Goal: Task Accomplishment & Management: Manage account settings

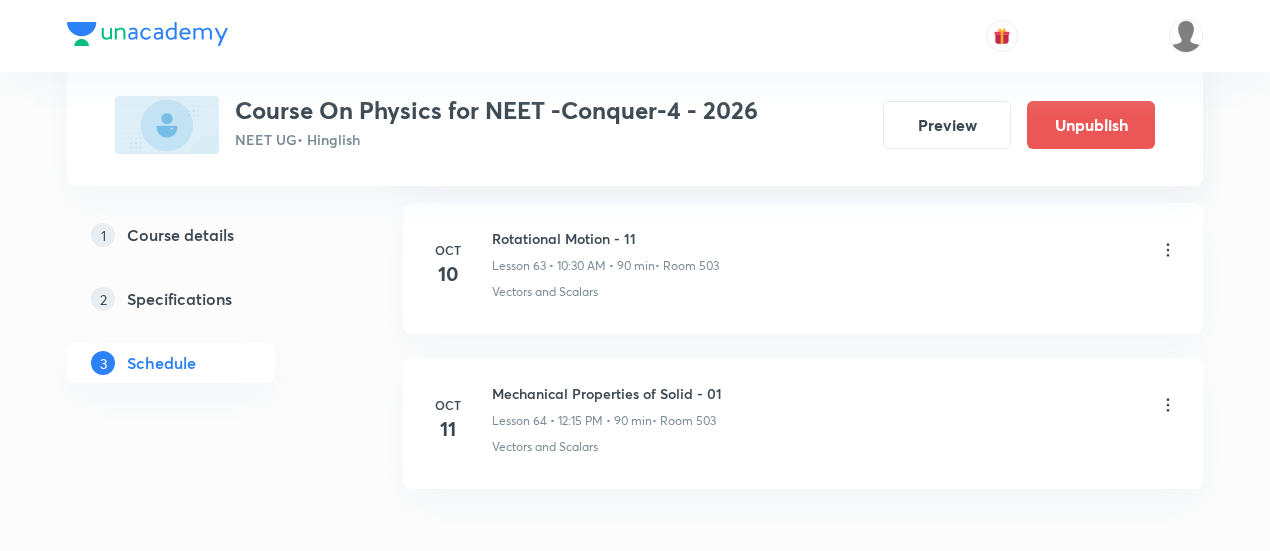
scroll to position [10836, 0]
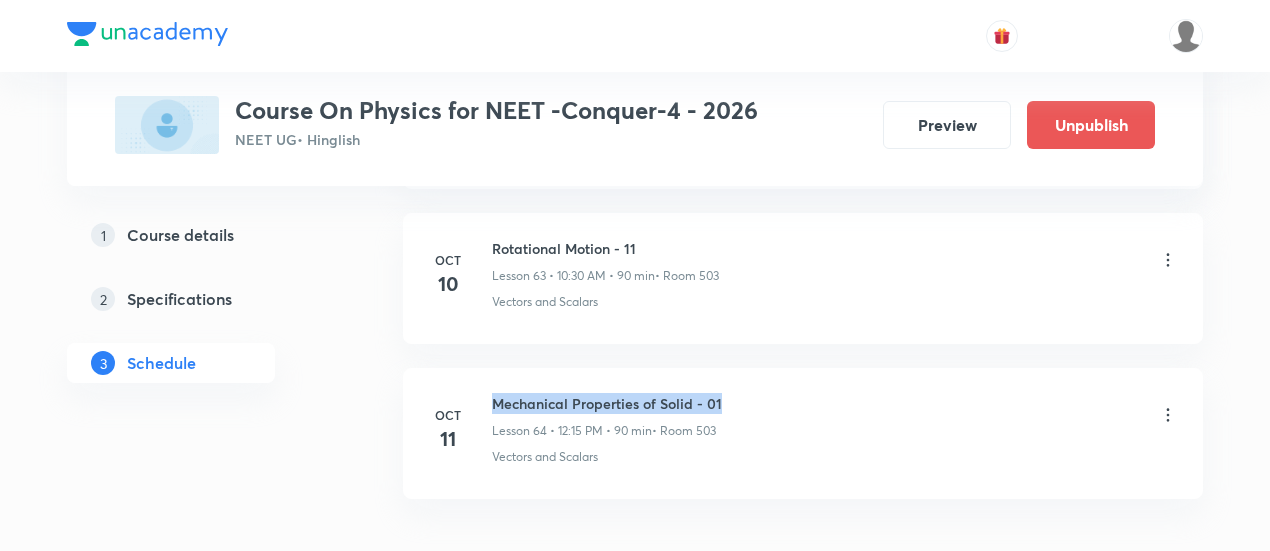
drag, startPoint x: 491, startPoint y: 357, endPoint x: 740, endPoint y: 357, distance: 249.0
click at [740, 393] on div "Mechanical Properties of Solid - 01 Lesson 64 • 12:15 PM • 90 min • Room 503" at bounding box center [835, 416] width 686 height 47
copy h6 "Mechanical Properties of Solid - 01"
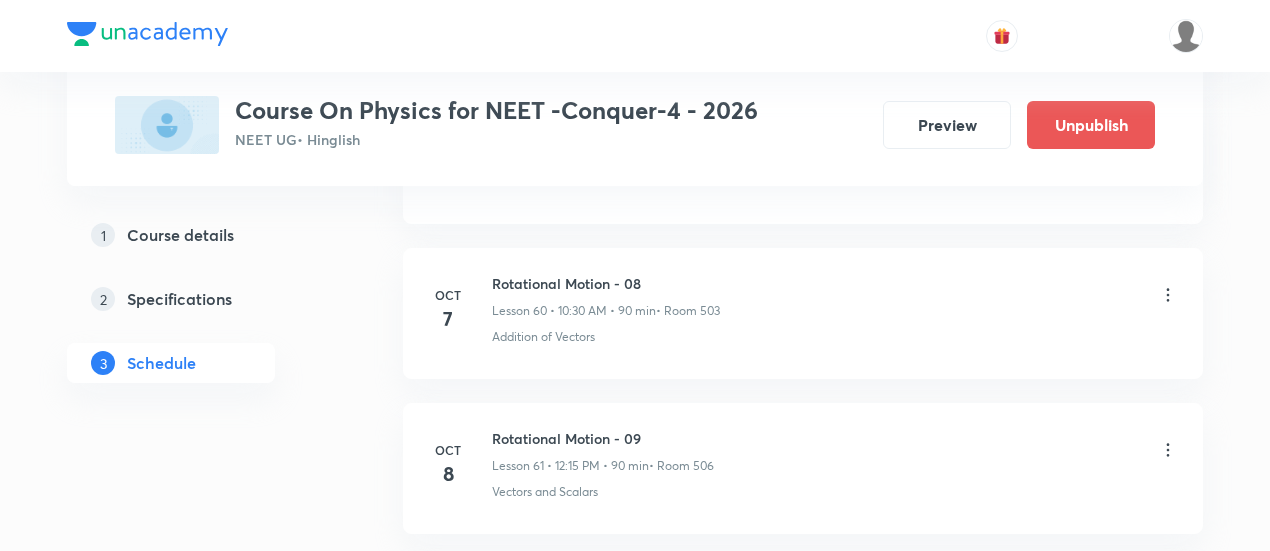
scroll to position [10309, 0]
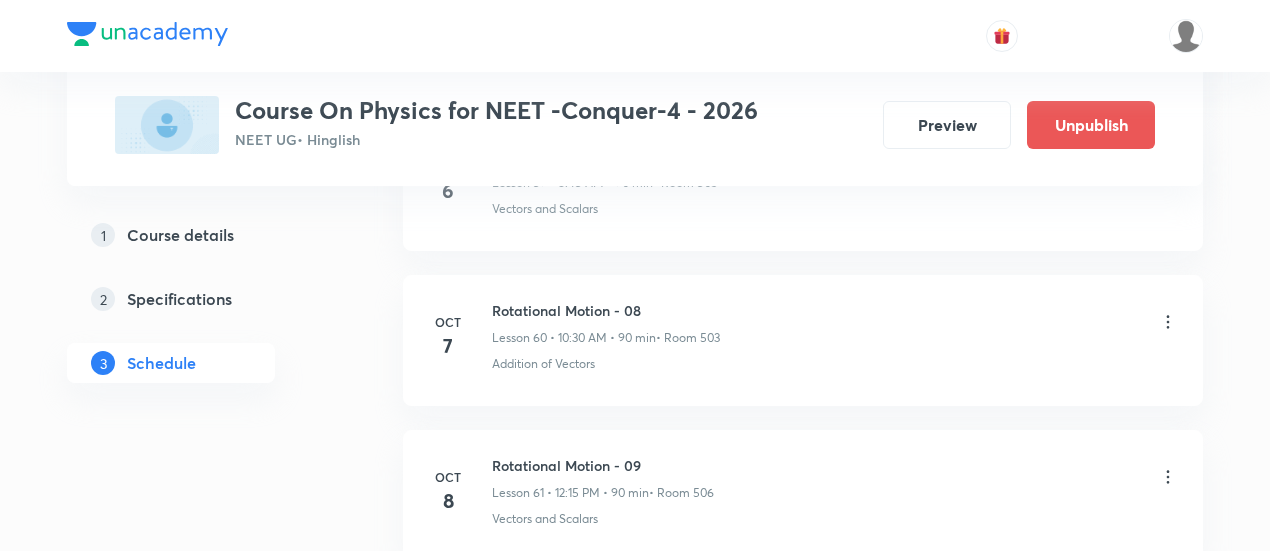
click at [1166, 312] on icon at bounding box center [1168, 322] width 20 height 20
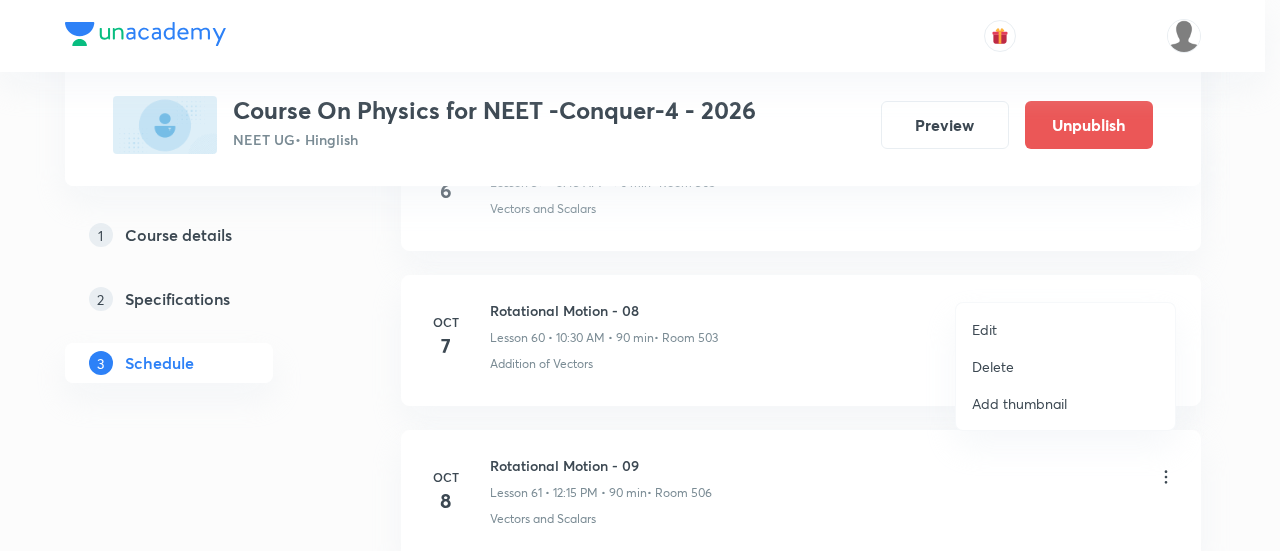
click at [1001, 327] on li "Edit" at bounding box center [1065, 329] width 219 height 37
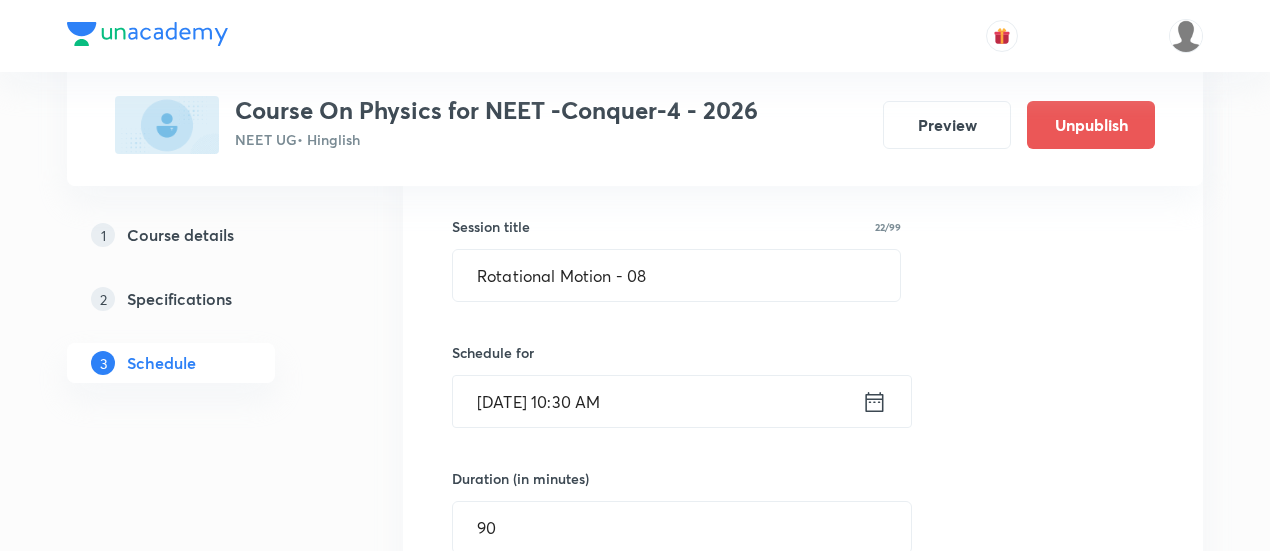
scroll to position [9489, 0]
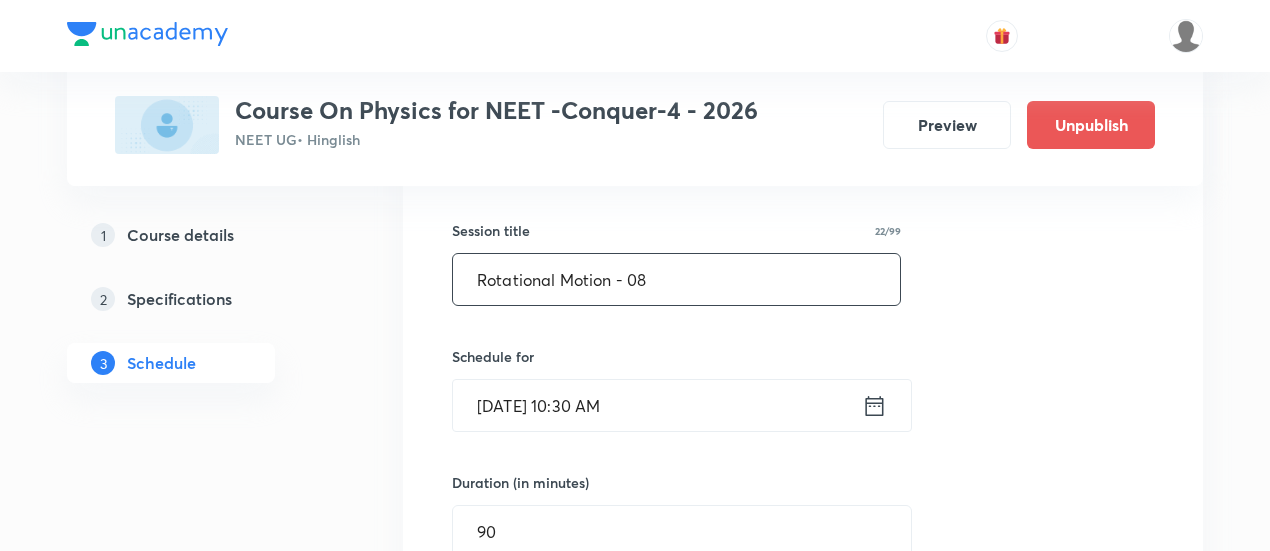
drag, startPoint x: 473, startPoint y: 238, endPoint x: 701, endPoint y: 220, distance: 228.7
click at [701, 254] on input "Rotational Motion - 08" at bounding box center [676, 279] width 447 height 51
paste input "Mechanical Properties of Solid - 01"
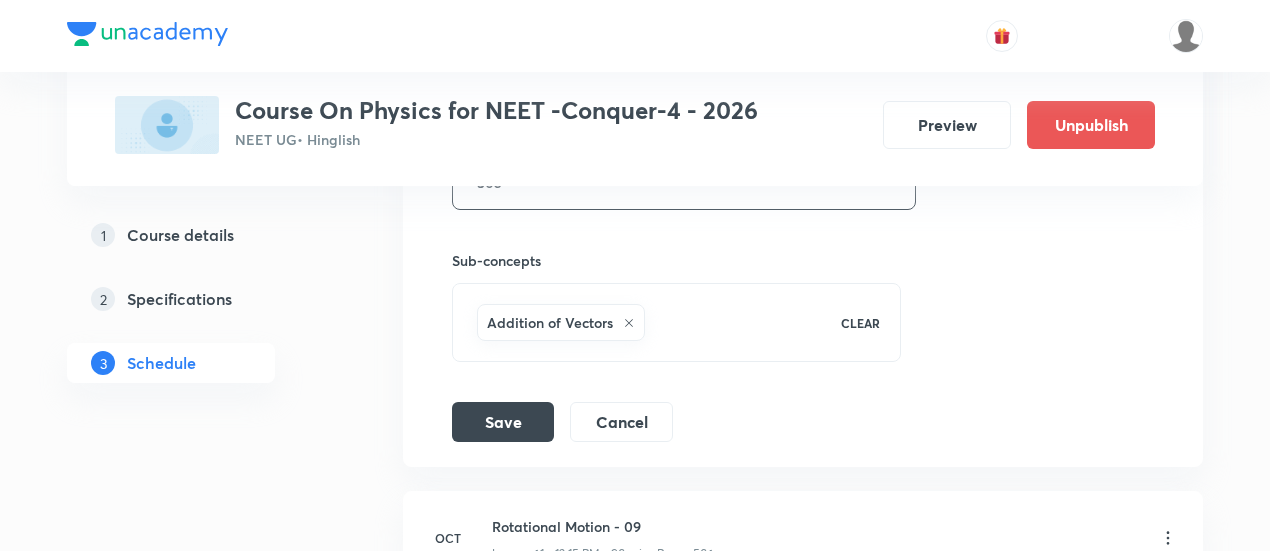
scroll to position [10099, 0]
type input "Mechanical Properties of Solid - 01"
click at [527, 399] on button "Save" at bounding box center [503, 419] width 102 height 40
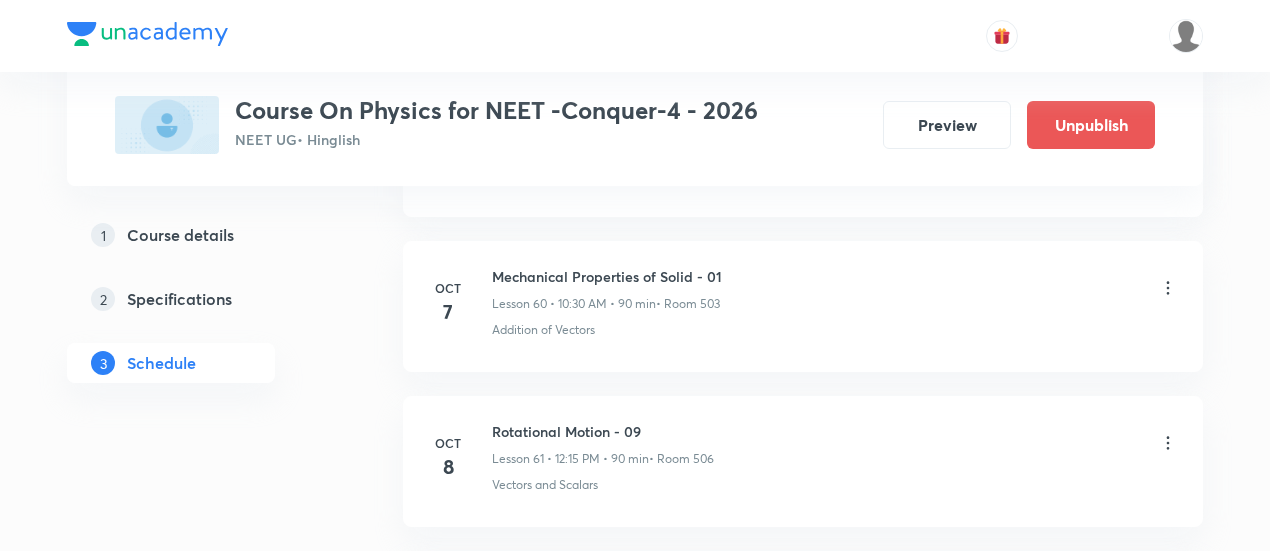
scroll to position [9420, 0]
click at [1170, 437] on icon at bounding box center [1168, 447] width 20 height 20
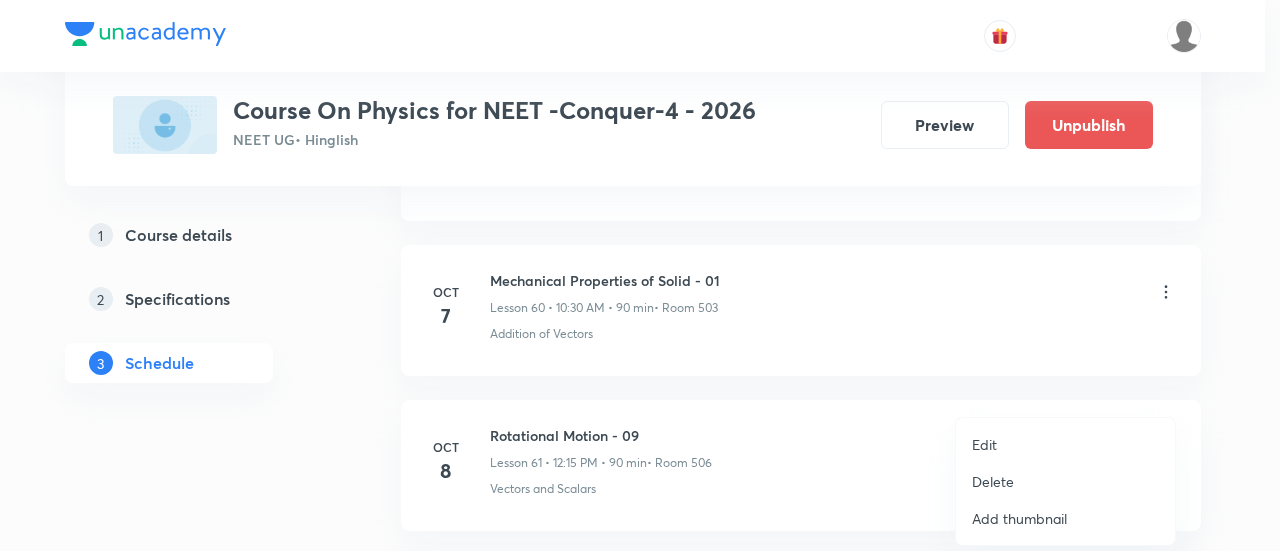
click at [980, 447] on p "Edit" at bounding box center [984, 444] width 25 height 21
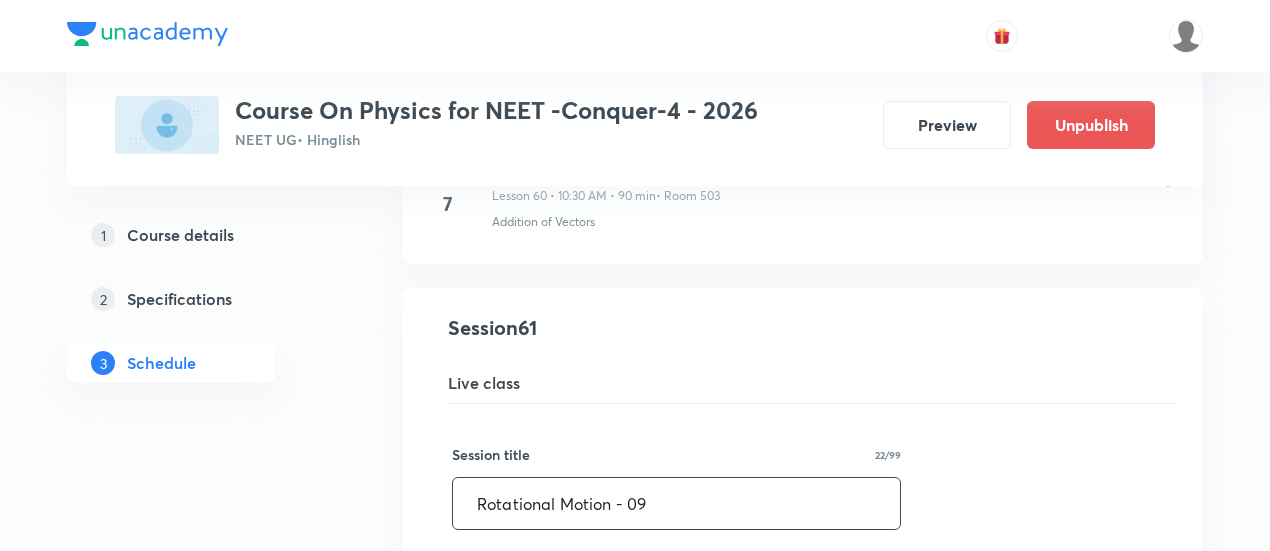
drag, startPoint x: 468, startPoint y: 463, endPoint x: 706, endPoint y: 466, distance: 238.0
click at [706, 478] on input "Rotational Motion - 09" at bounding box center [676, 503] width 447 height 51
paste input "Mechanical Properties of Solid - 01"
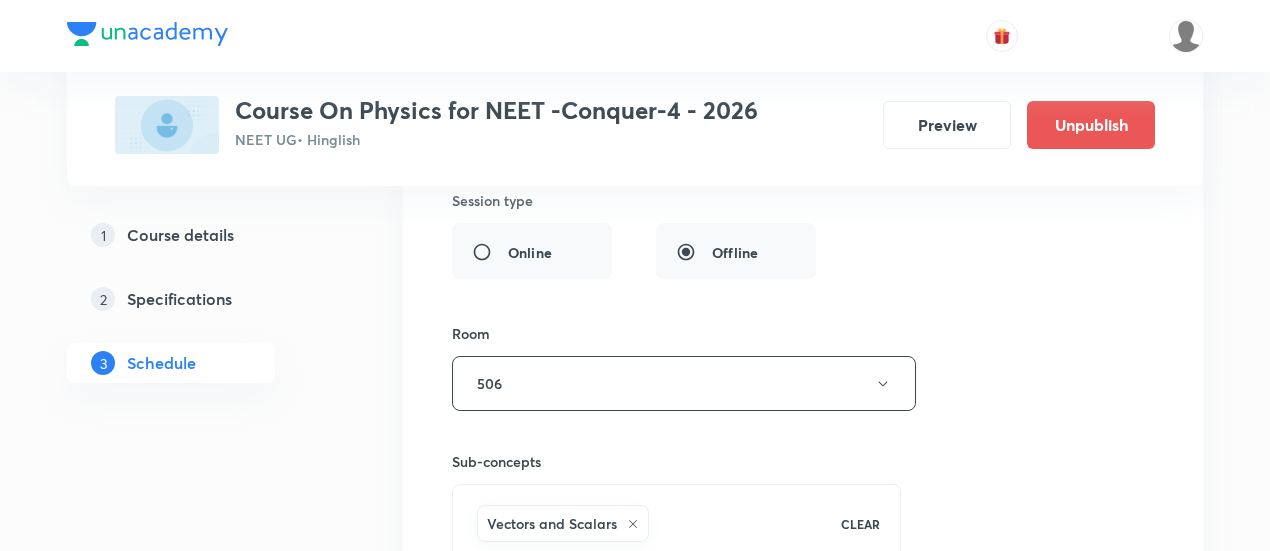
scroll to position [10213, 0]
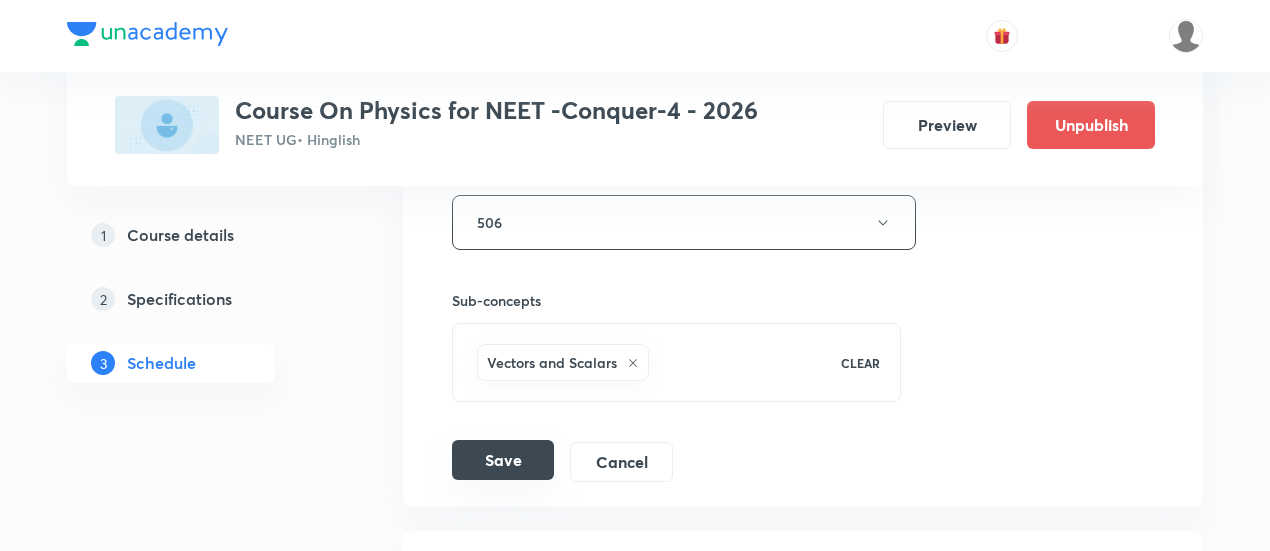
type input "Mechanical Properties of Solid - 02"
click at [498, 440] on button "Save" at bounding box center [503, 460] width 102 height 40
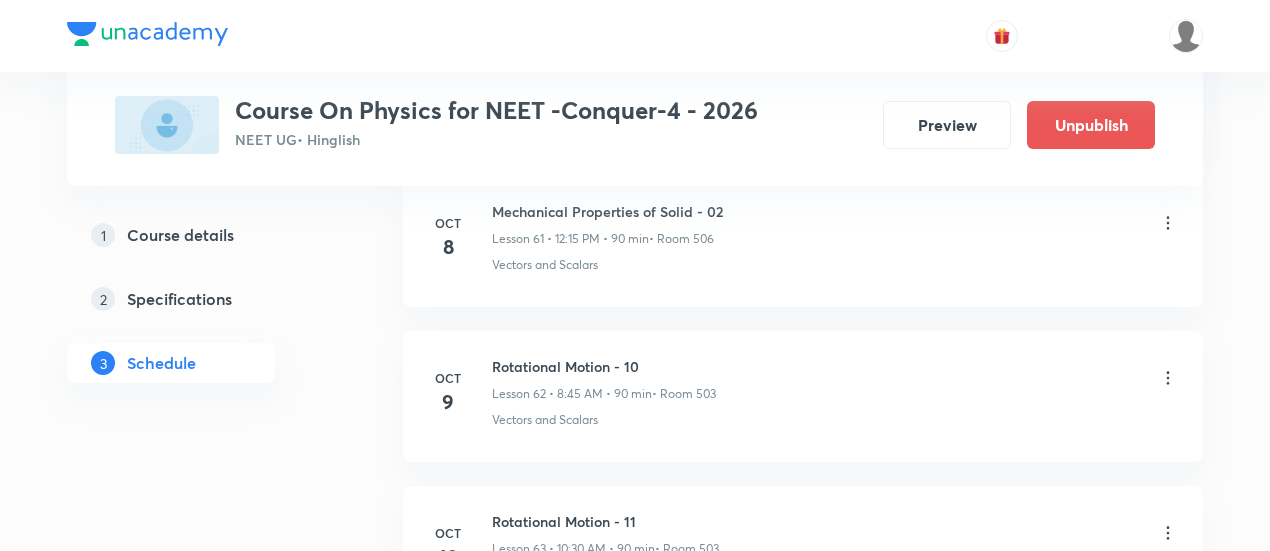
scroll to position [9646, 0]
click at [1163, 366] on icon at bounding box center [1168, 376] width 20 height 20
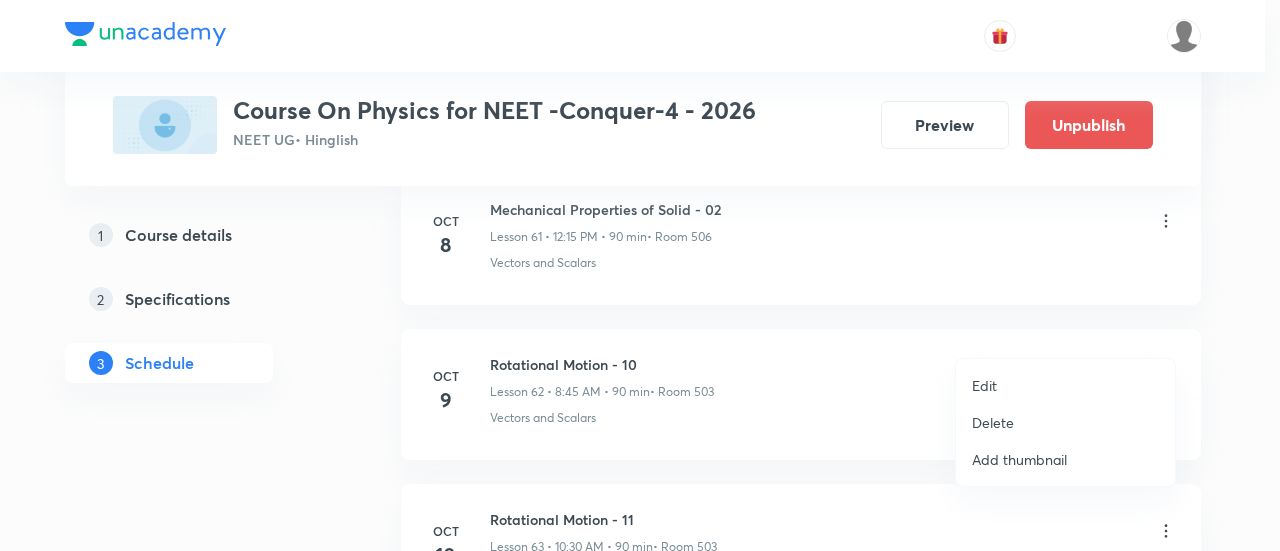
click at [992, 383] on p "Edit" at bounding box center [984, 385] width 25 height 21
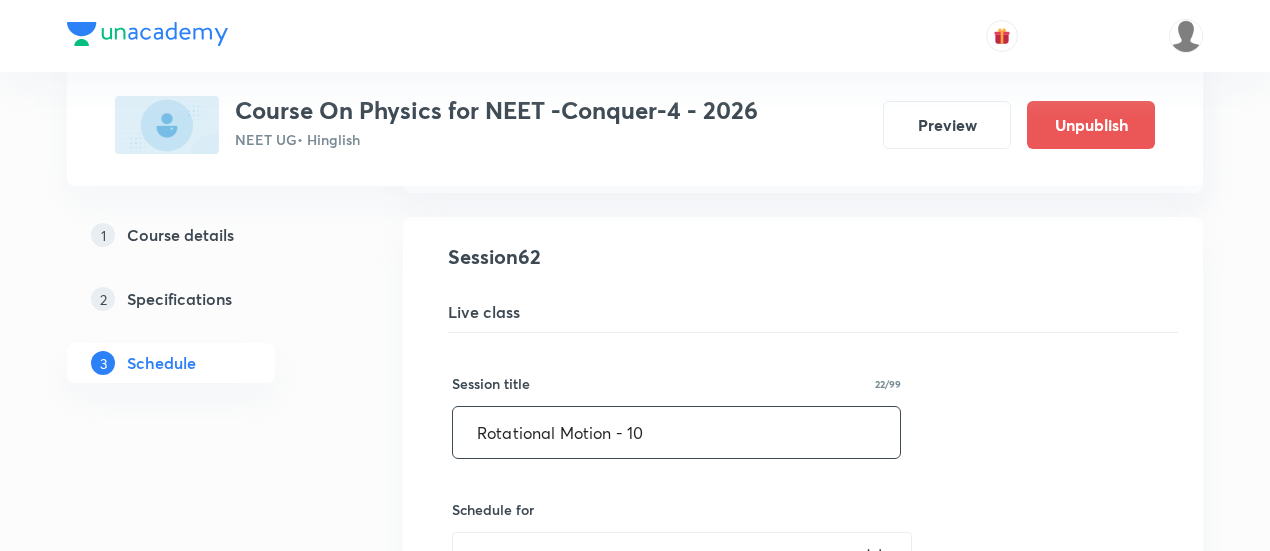
drag, startPoint x: 470, startPoint y: 391, endPoint x: 721, endPoint y: 393, distance: 251.0
click at [721, 407] on input "Rotational Motion - 10" at bounding box center [676, 432] width 447 height 51
paste input "Mechanical Properties of Solid - 01"
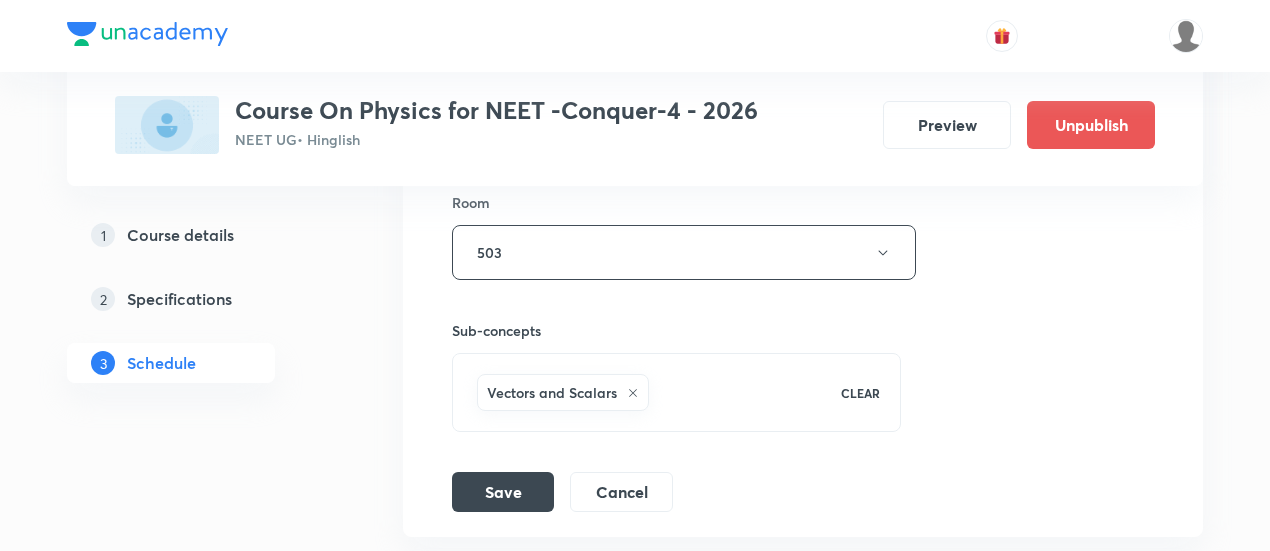
scroll to position [10366, 0]
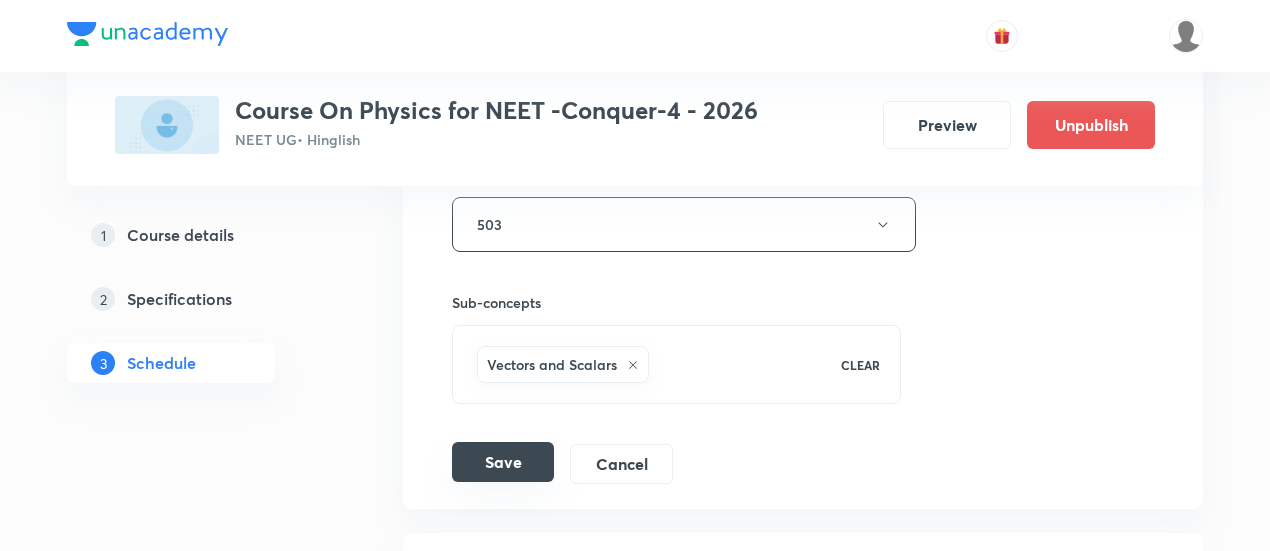
type input "Mechanical Properties of Solid - 03"
click at [528, 442] on button "Save" at bounding box center [503, 462] width 102 height 40
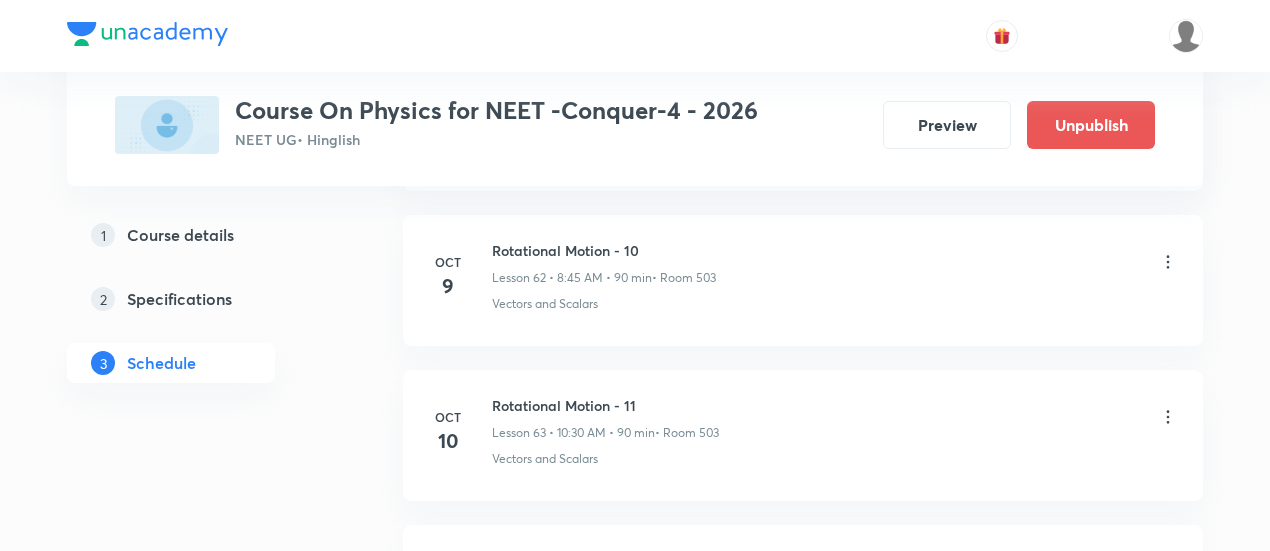
scroll to position [9744, 0]
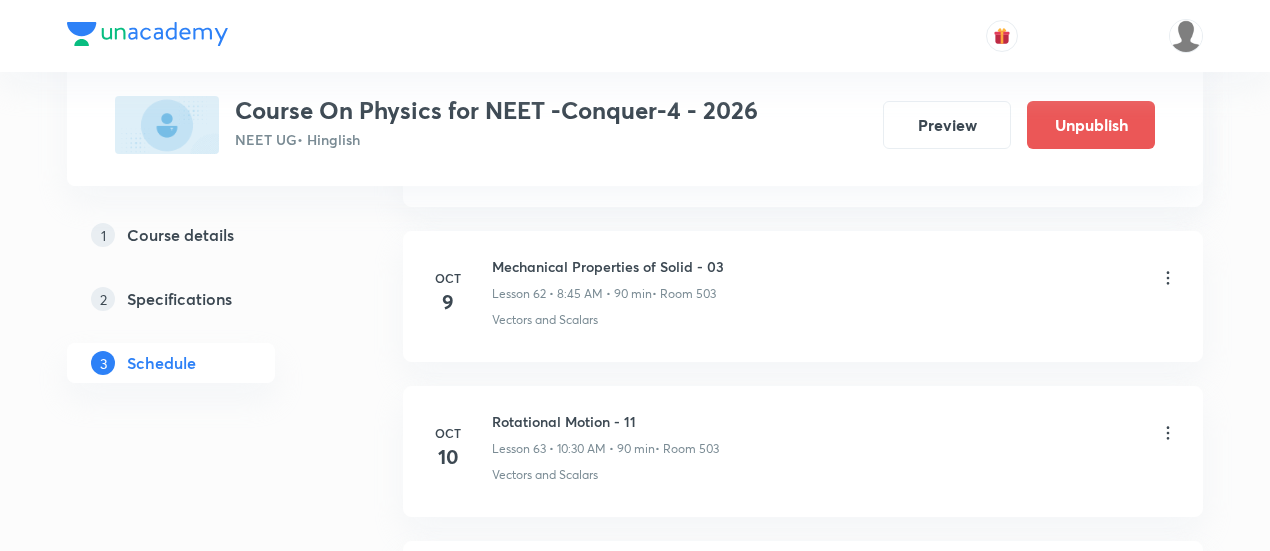
click at [1166, 423] on icon at bounding box center [1168, 433] width 20 height 20
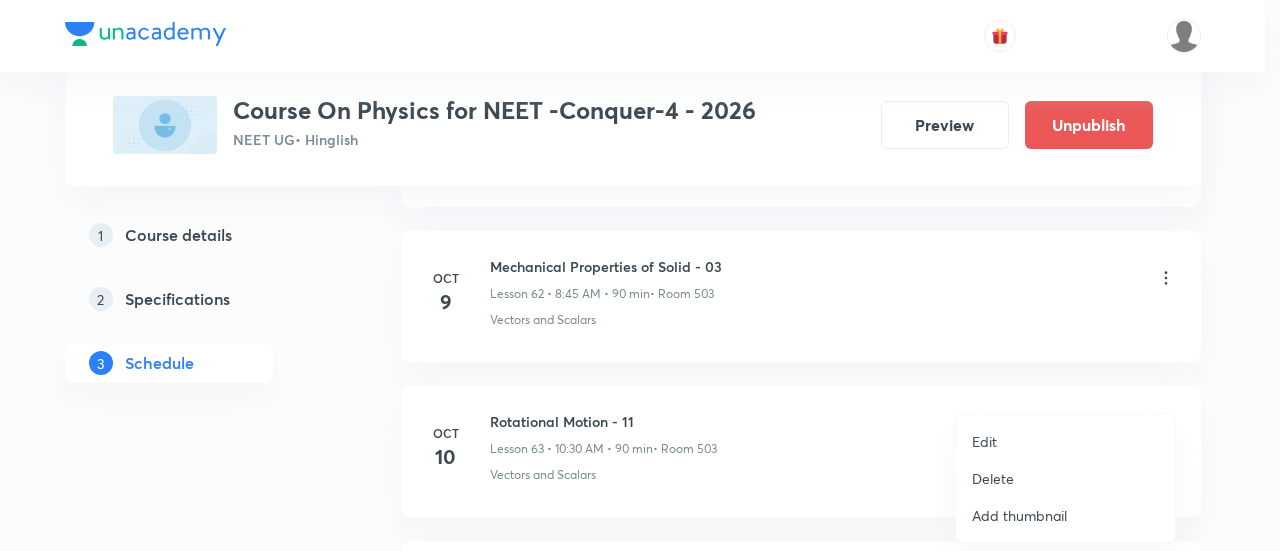
click at [990, 441] on p "Edit" at bounding box center [984, 441] width 25 height 21
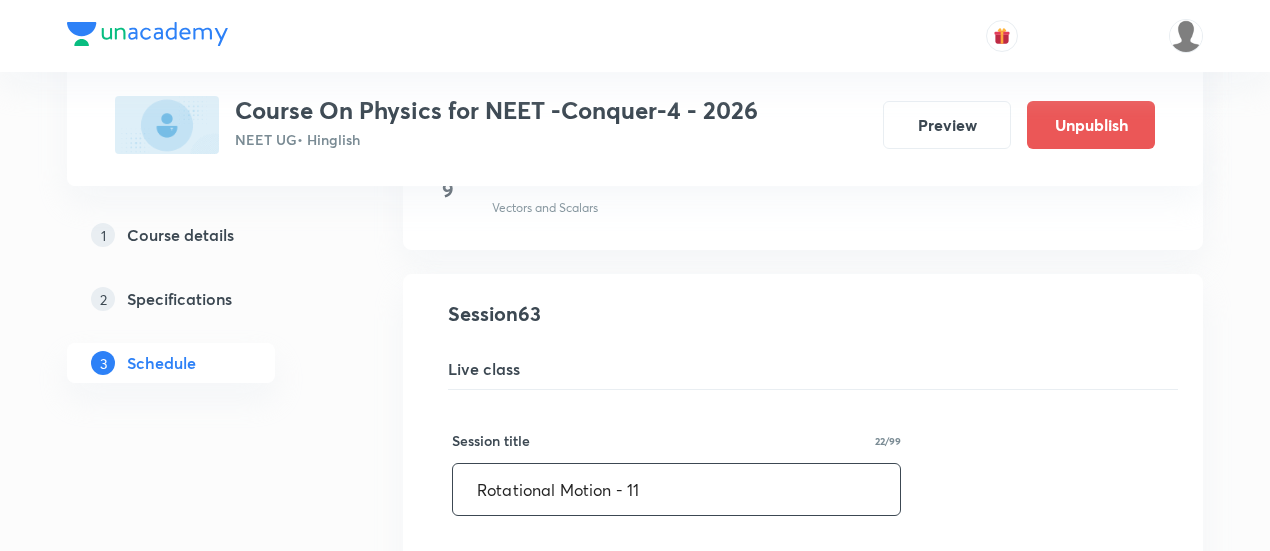
drag, startPoint x: 475, startPoint y: 449, endPoint x: 792, endPoint y: 438, distance: 317.2
click at [792, 464] on input "Rotational Motion - 11" at bounding box center [676, 489] width 447 height 51
paste input "Mechanical Properties of Solid - 0"
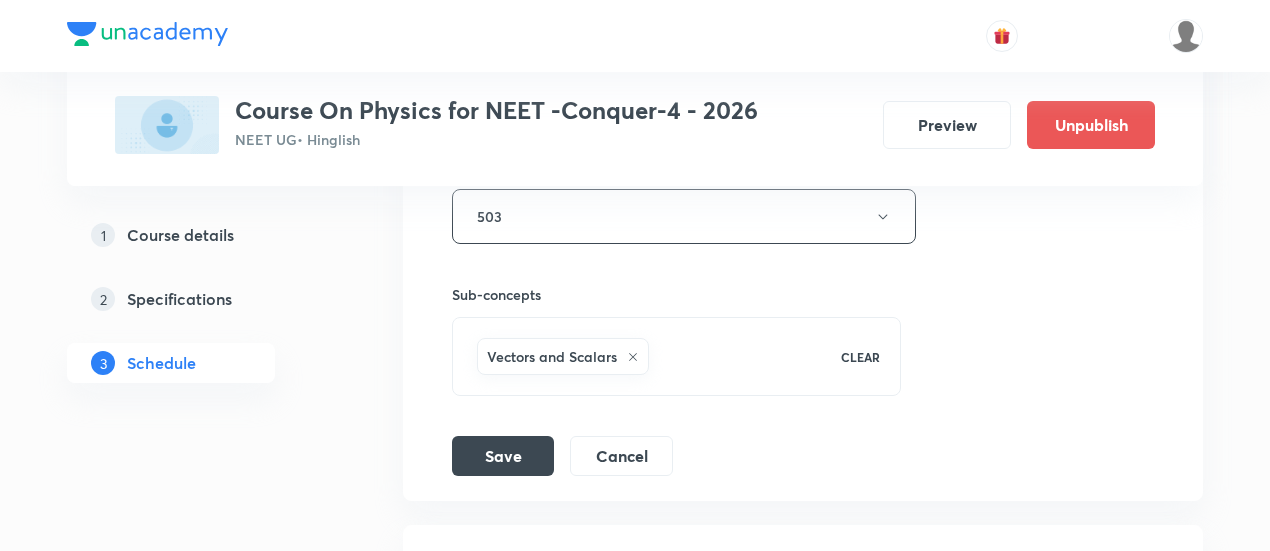
scroll to position [10558, 0]
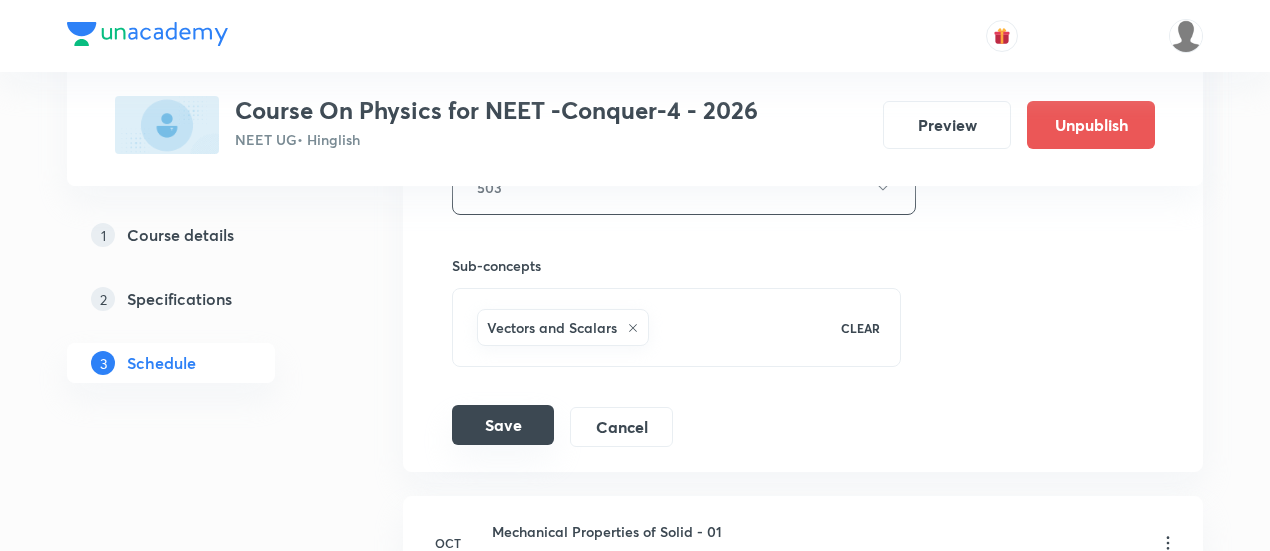
type input "Mechanical Properties of Solid - 04"
click at [518, 405] on button "Save" at bounding box center [503, 425] width 102 height 40
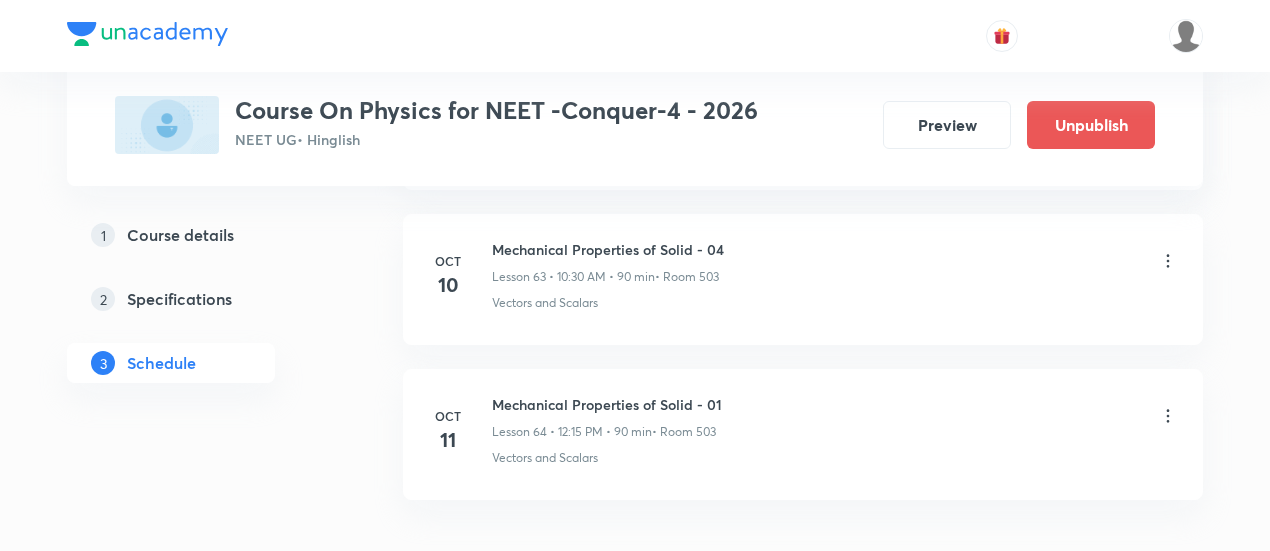
scroll to position [9940, 0]
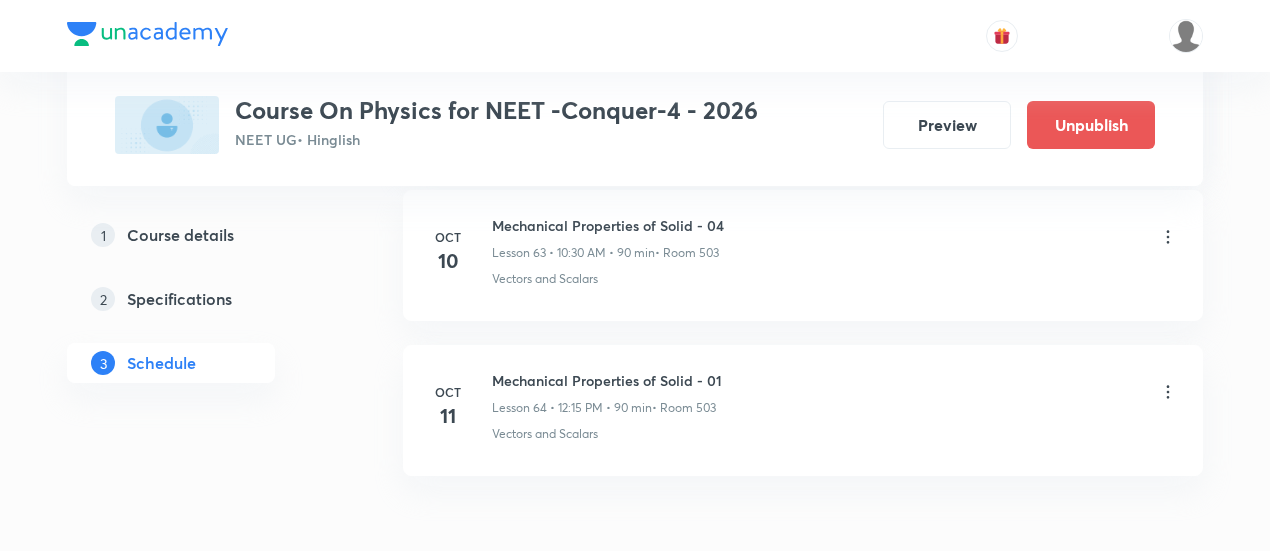
click at [1169, 382] on icon at bounding box center [1168, 392] width 20 height 20
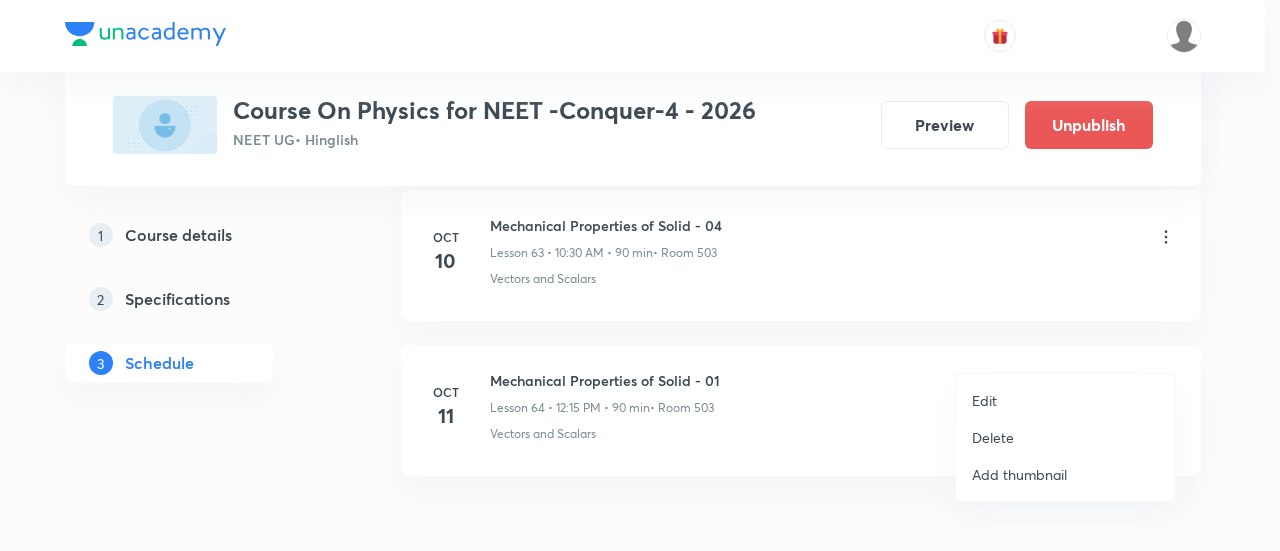
click at [992, 395] on p "Edit" at bounding box center [984, 400] width 25 height 21
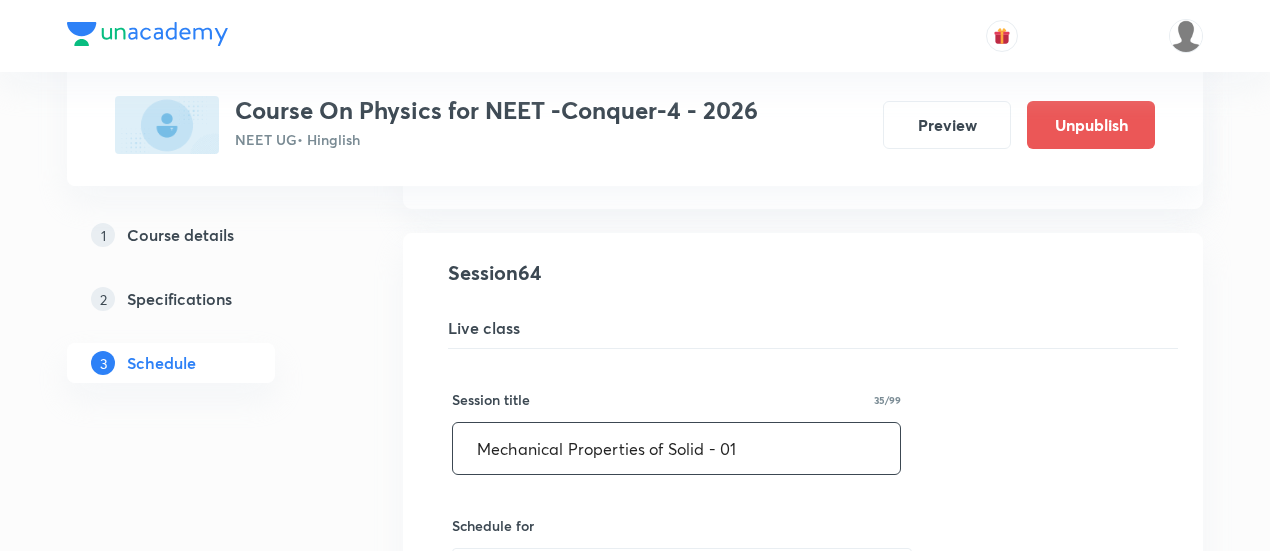
click at [741, 423] on input "Mechanical Properties of Solid - 01" at bounding box center [676, 448] width 447 height 51
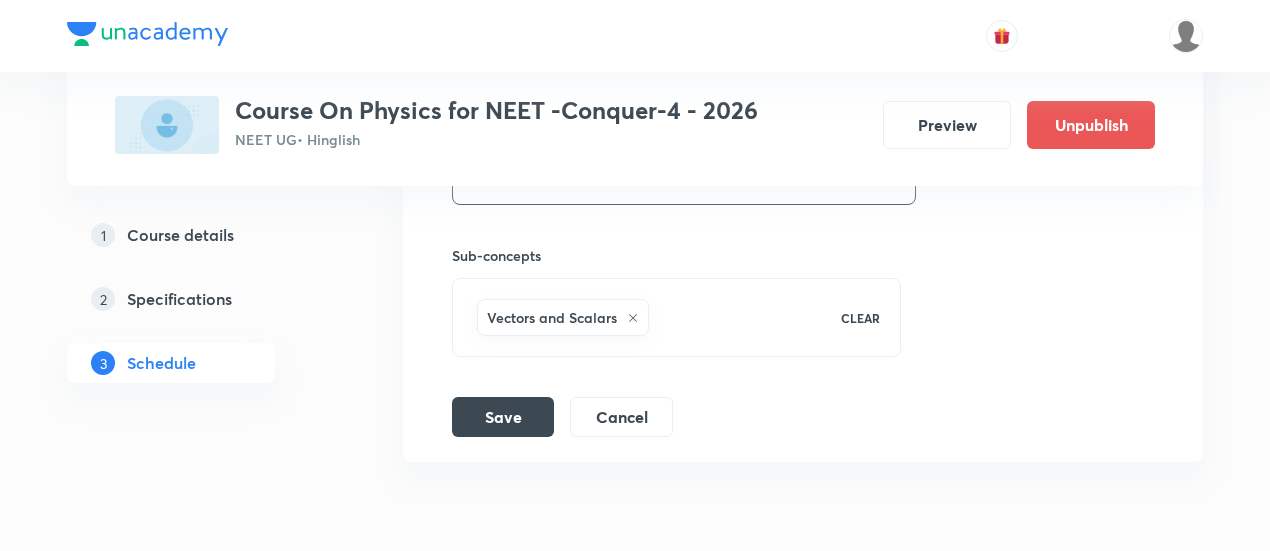
scroll to position [10733, 0]
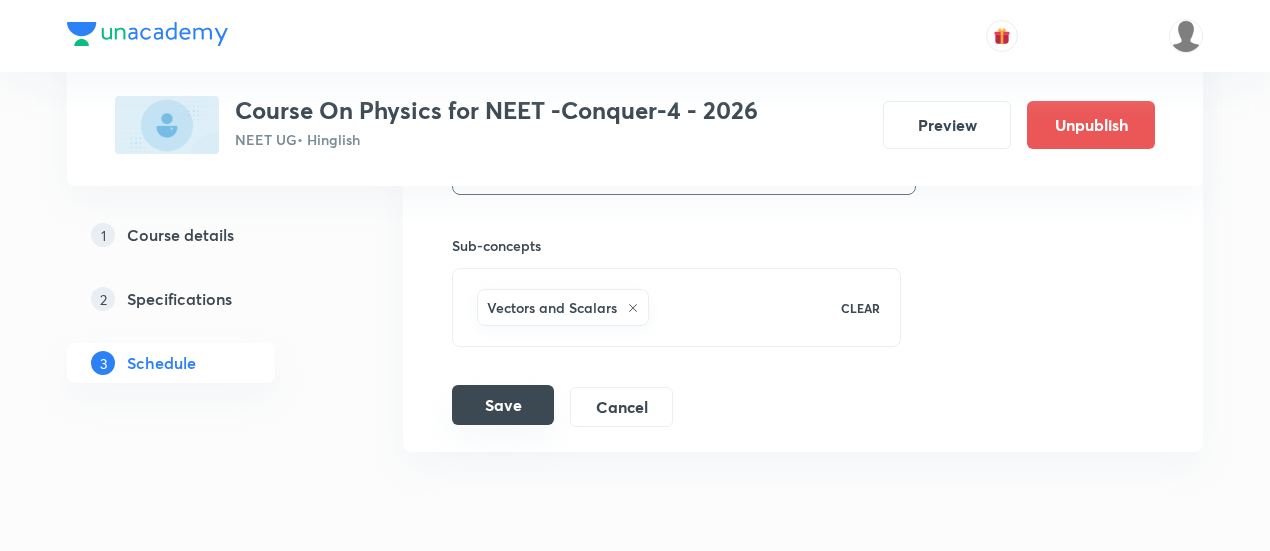
type input "Mechanical Properties of Solid - 05"
click at [510, 385] on button "Save" at bounding box center [503, 405] width 102 height 40
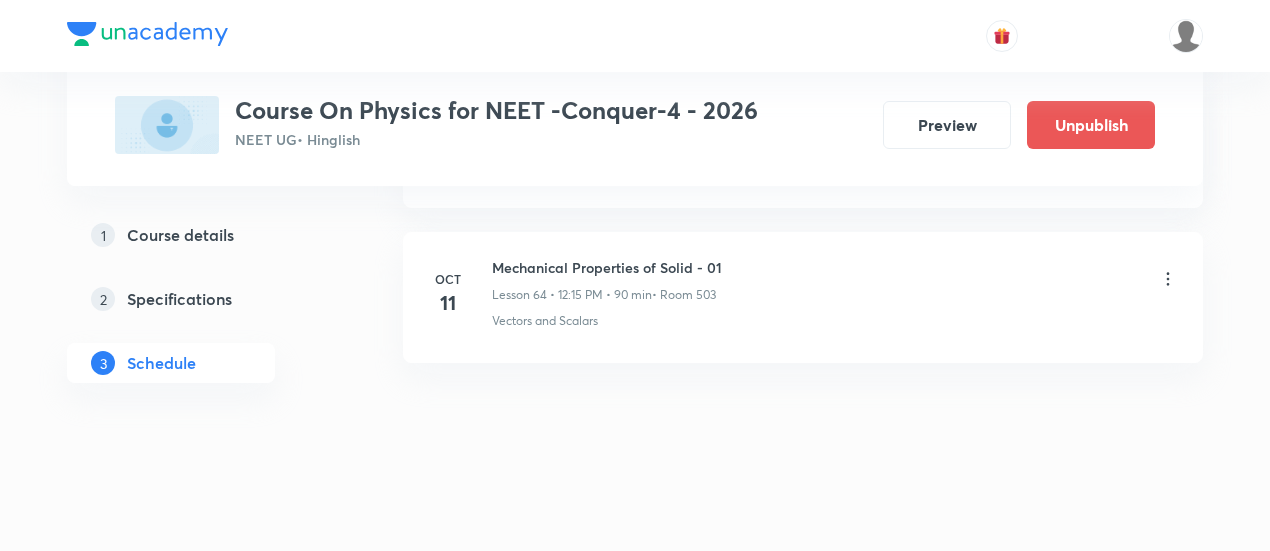
scroll to position [10010, 0]
